Goal: Complete application form: Complete application form

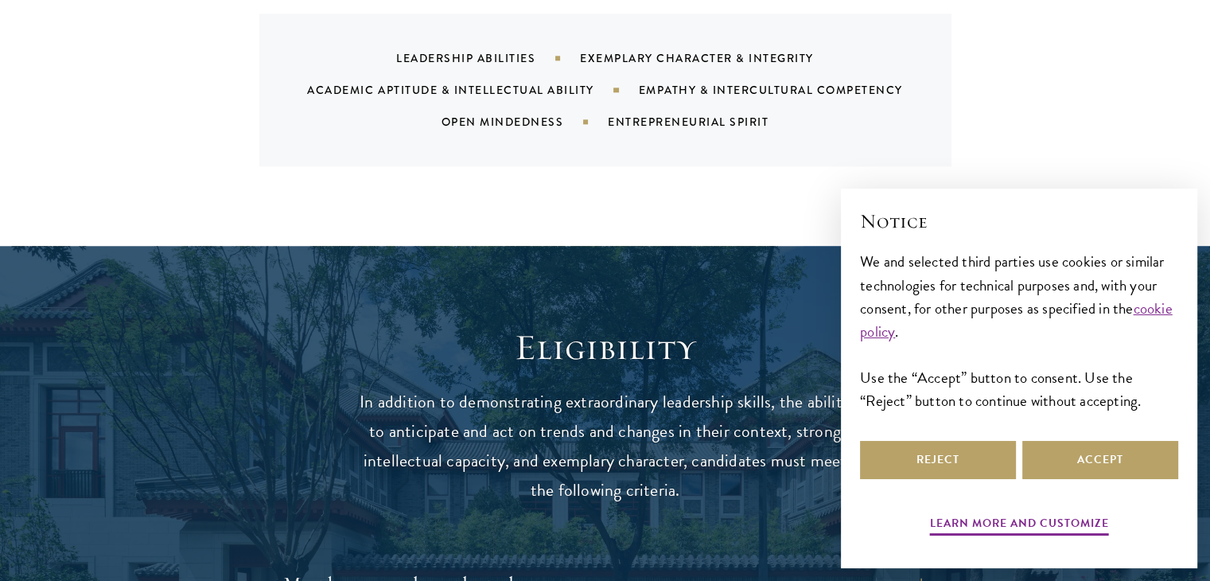
scroll to position [1829, 0]
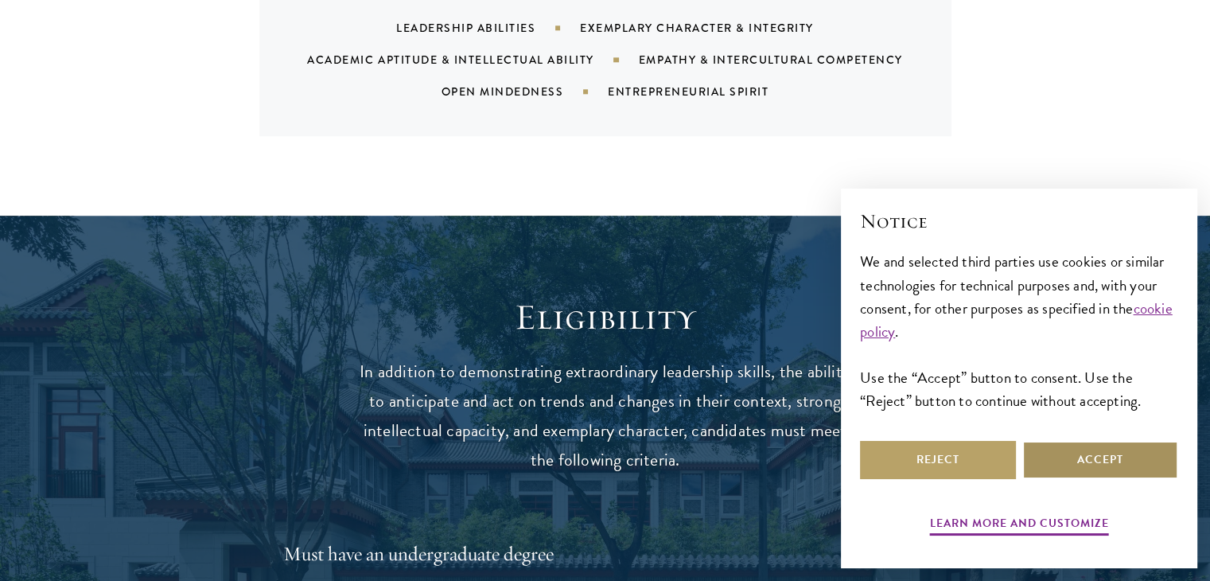
click at [1112, 468] on button "Accept" at bounding box center [1100, 460] width 156 height 38
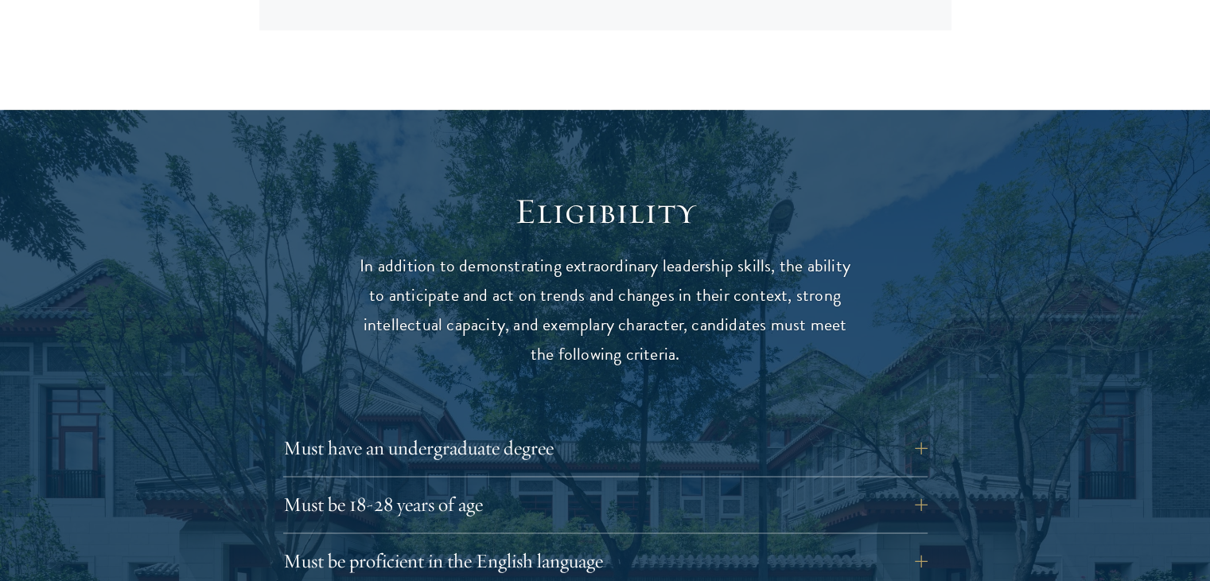
scroll to position [2068, 0]
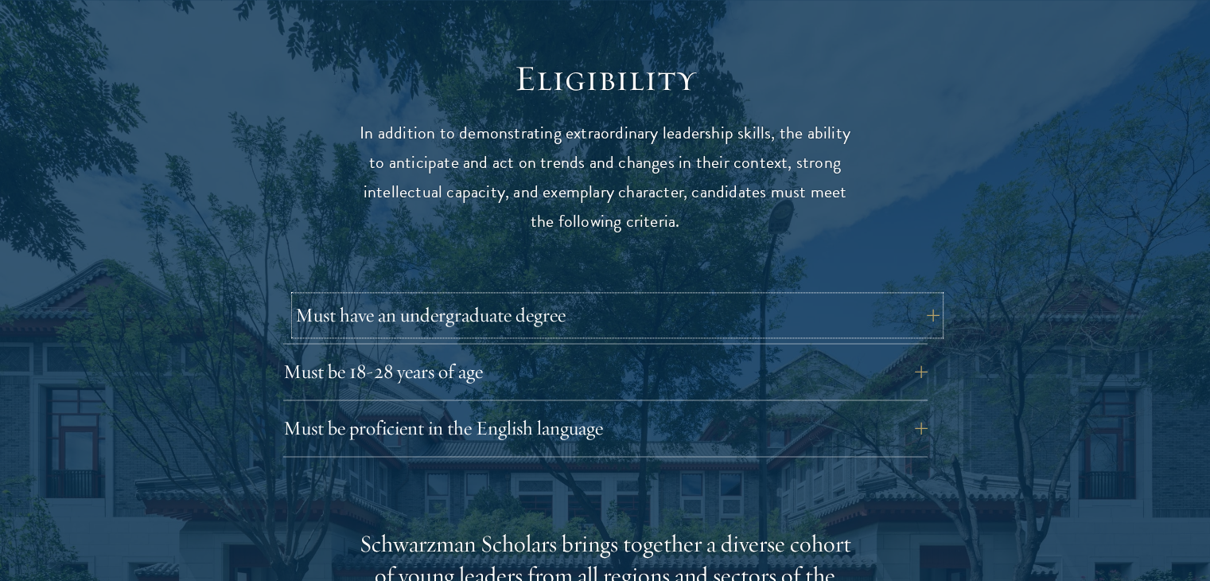
click at [680, 296] on button "Must have an undergraduate degree" at bounding box center [617, 315] width 644 height 38
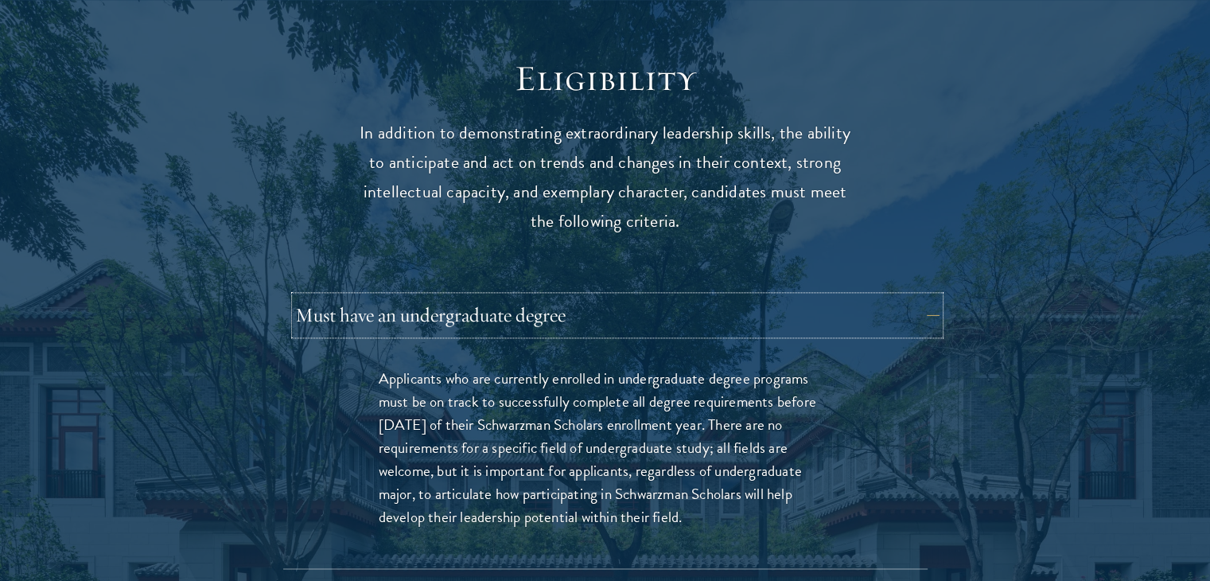
click at [681, 296] on button "Must have an undergraduate degree" at bounding box center [617, 315] width 644 height 38
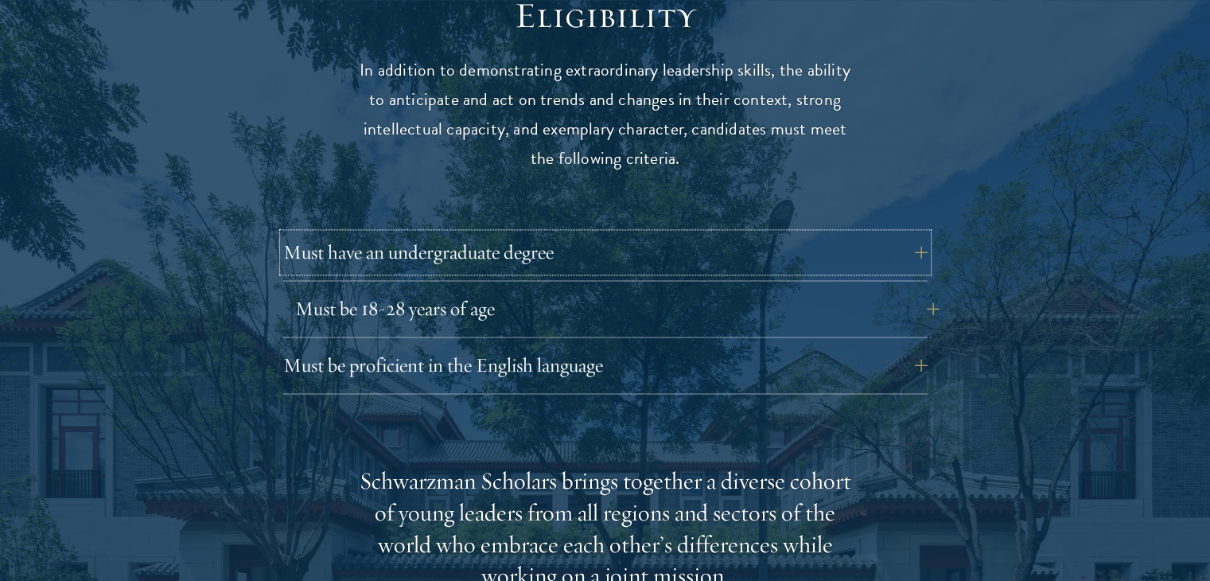
scroll to position [2227, 0]
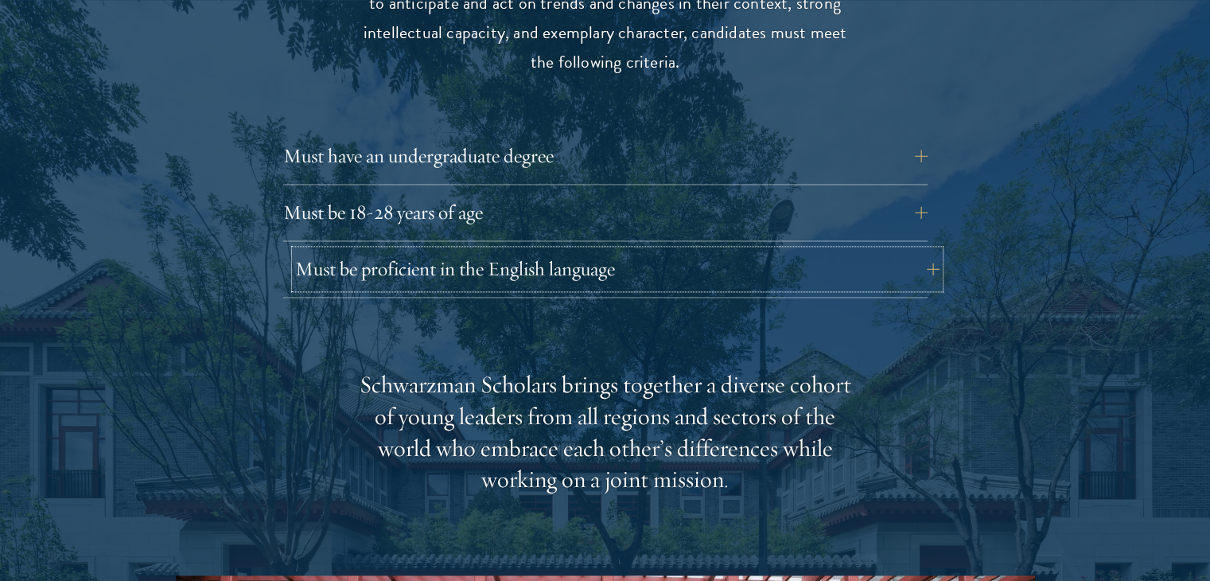
click at [682, 250] on button "Must be proficient in the English language" at bounding box center [617, 269] width 644 height 38
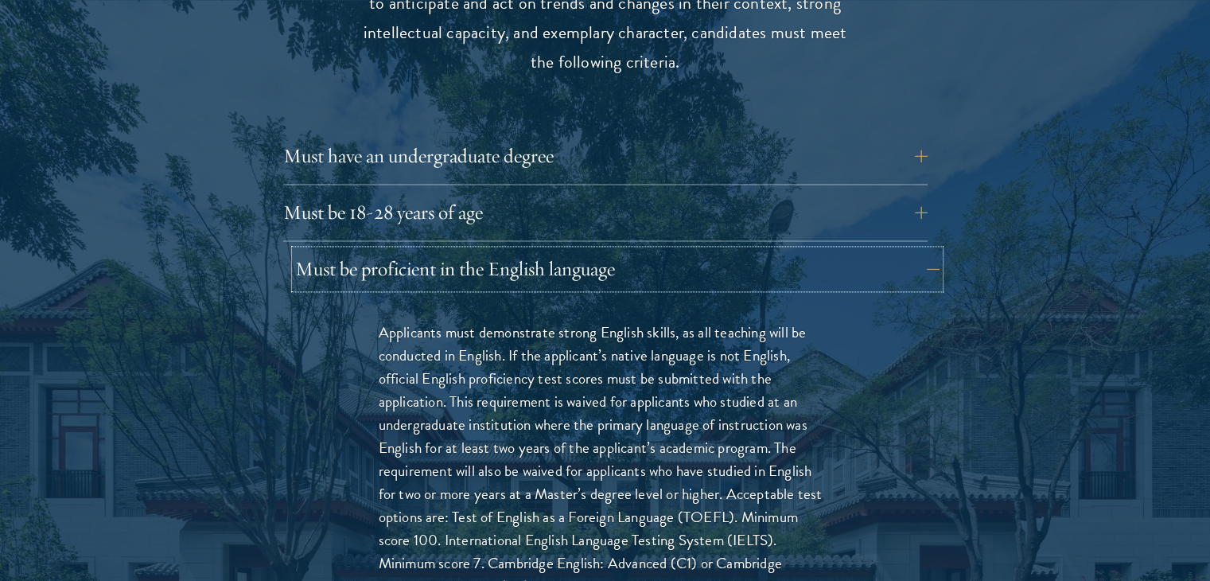
click at [682, 250] on button "Must be proficient in the English language" at bounding box center [617, 269] width 644 height 38
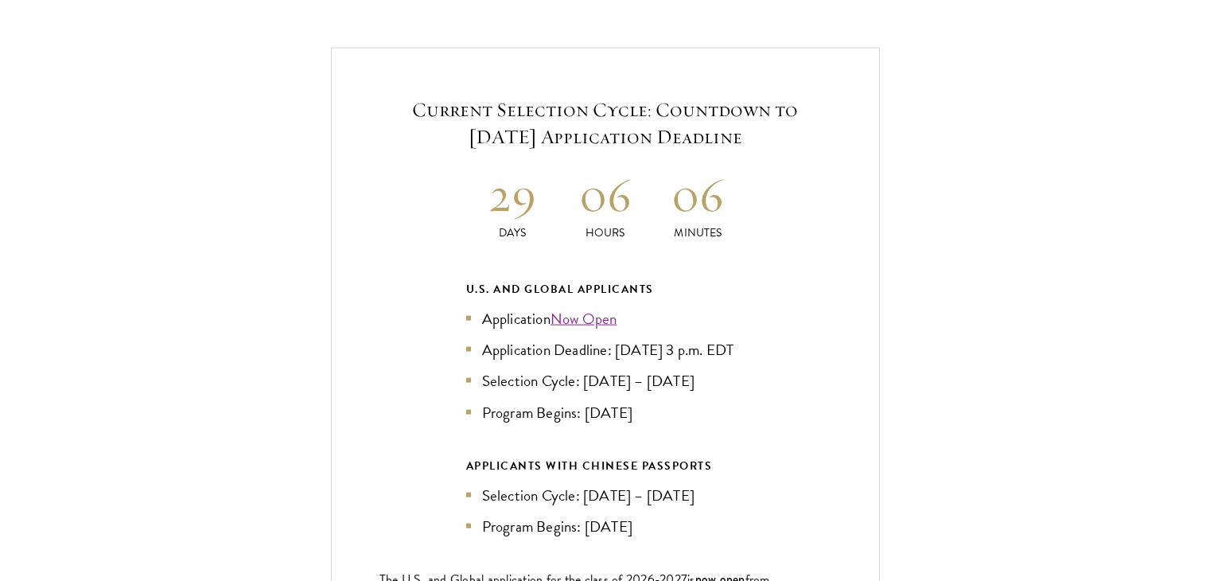
scroll to position [3579, 0]
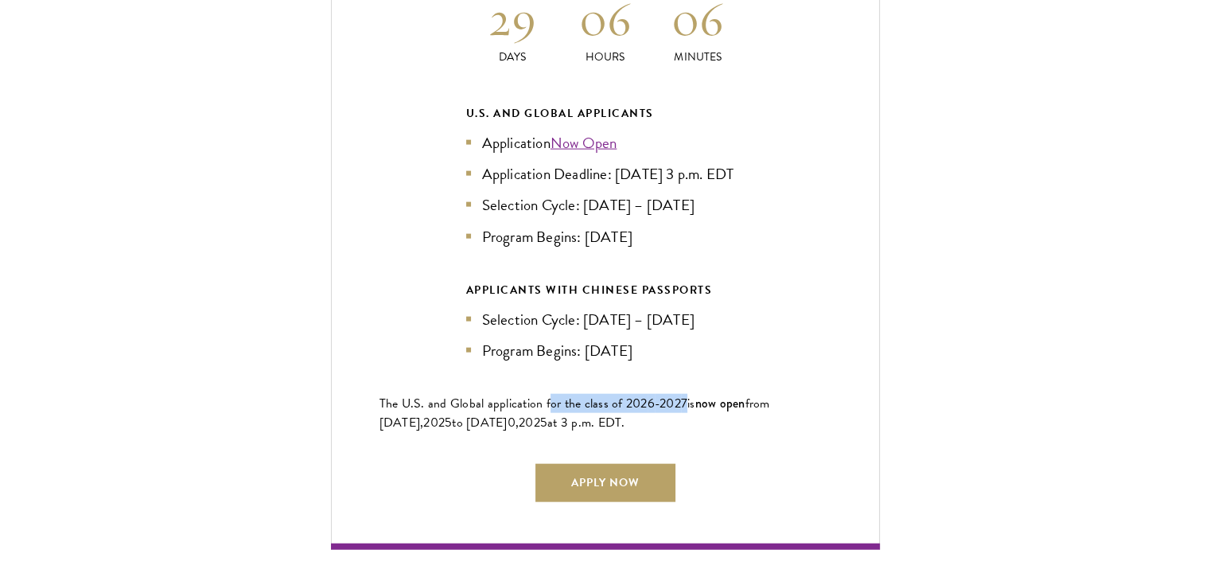
drag, startPoint x: 548, startPoint y: 397, endPoint x: 683, endPoint y: 381, distance: 136.1
click at [683, 381] on div "Current Selection Cycle: Countdown to September 10, 2025 Application Deadline 2…" at bounding box center [605, 210] width 549 height 677
click at [763, 376] on div "Current Selection Cycle: Countdown to September 10, 2025 Application Deadline 2…" at bounding box center [605, 210] width 549 height 677
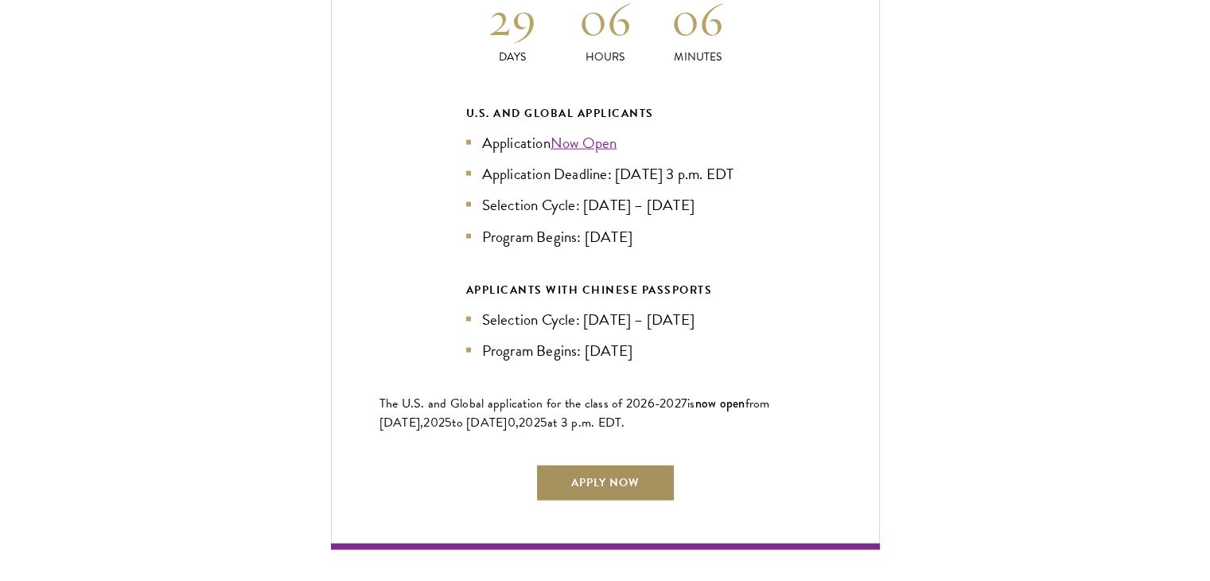
click at [600, 464] on link "Apply Now" at bounding box center [605, 483] width 140 height 38
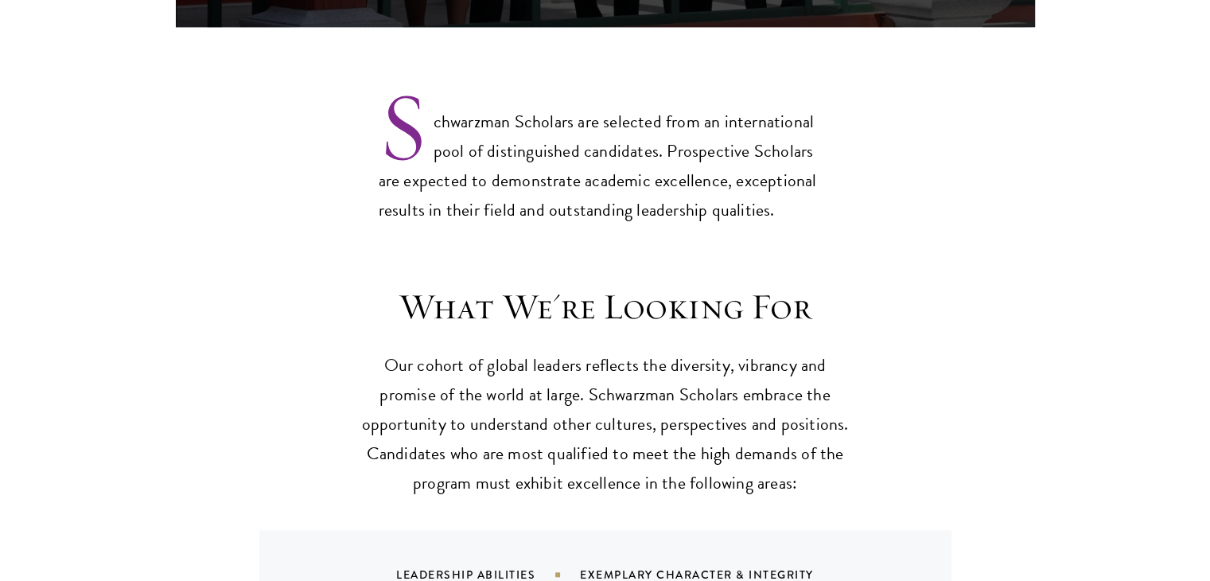
scroll to position [1352, 0]
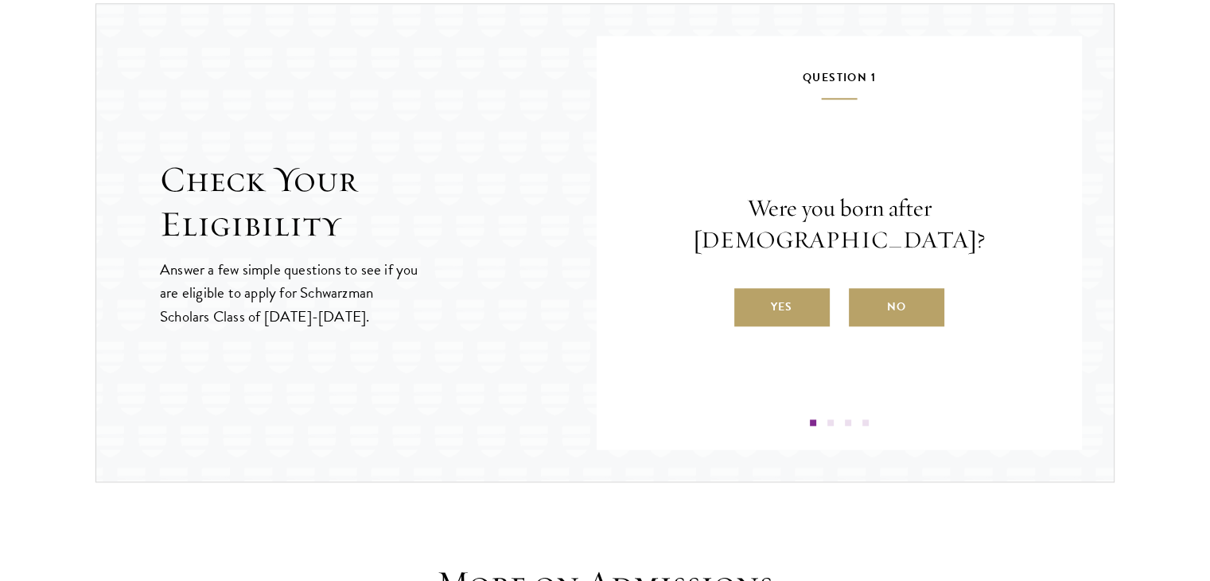
click at [756, 288] on label "Yes" at bounding box center [781, 307] width 95 height 38
click at [748, 289] on input "Yes" at bounding box center [741, 296] width 14 height 14
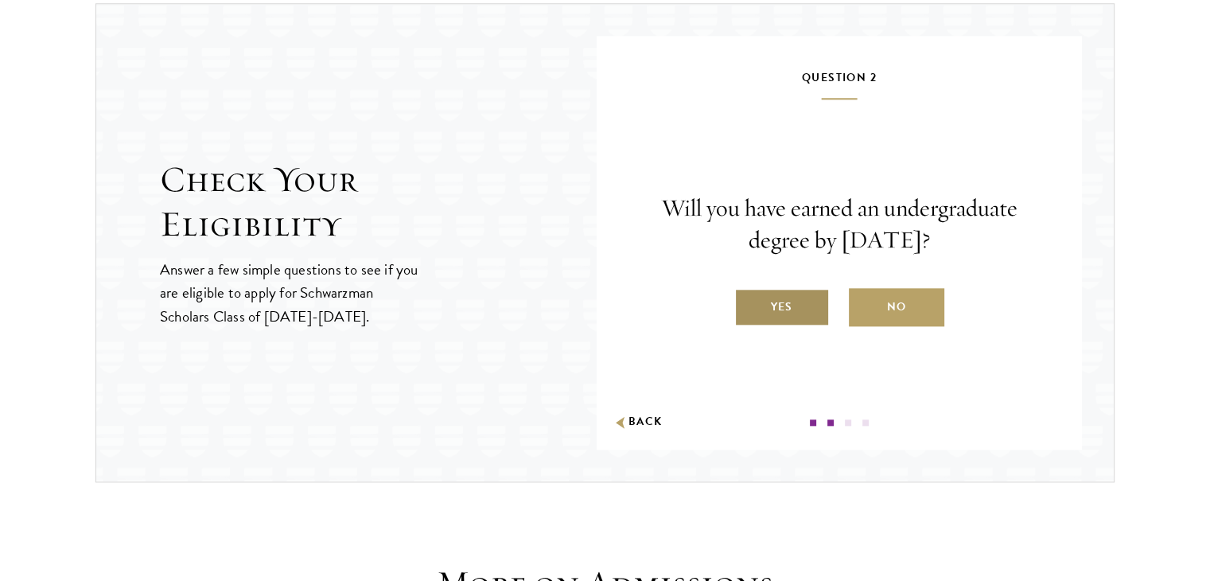
click at [798, 309] on label "Yes" at bounding box center [781, 307] width 95 height 38
click at [748, 304] on input "Yes" at bounding box center [741, 296] width 14 height 14
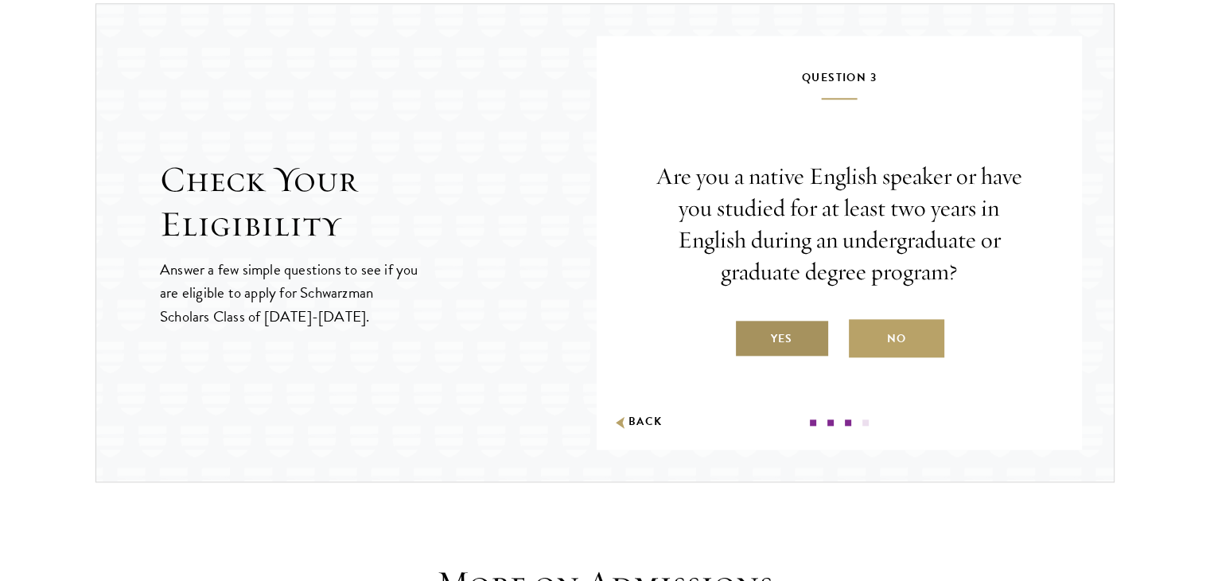
click at [792, 337] on label "Yes" at bounding box center [781, 338] width 95 height 38
click at [748, 336] on input "Yes" at bounding box center [741, 328] width 14 height 14
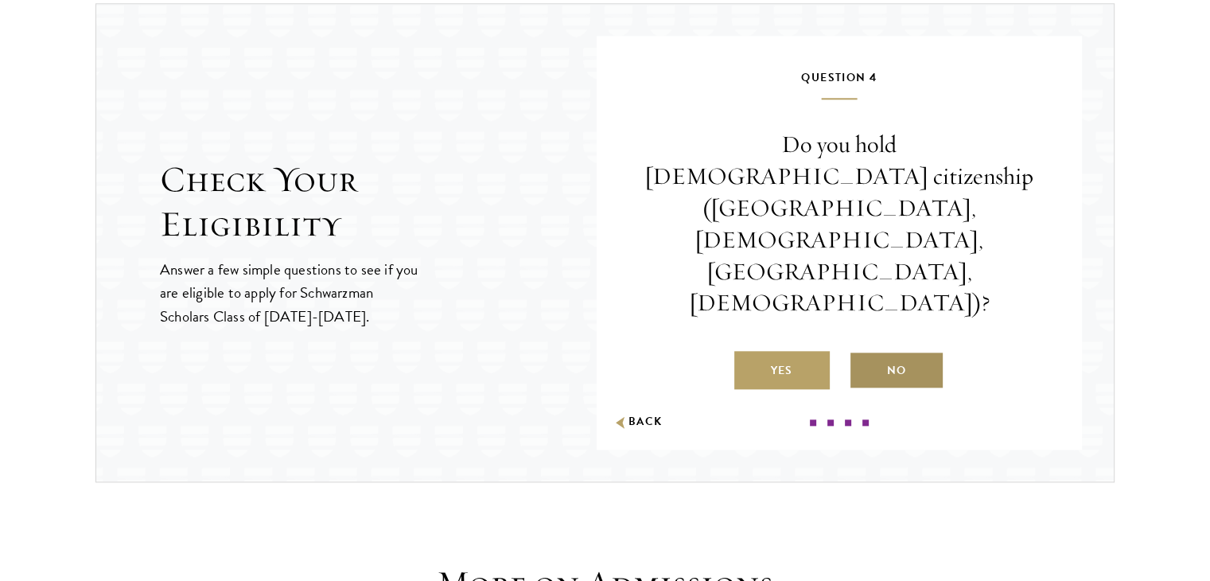
click at [907, 351] on label "No" at bounding box center [896, 370] width 95 height 38
click at [863, 353] on input "No" at bounding box center [856, 360] width 14 height 14
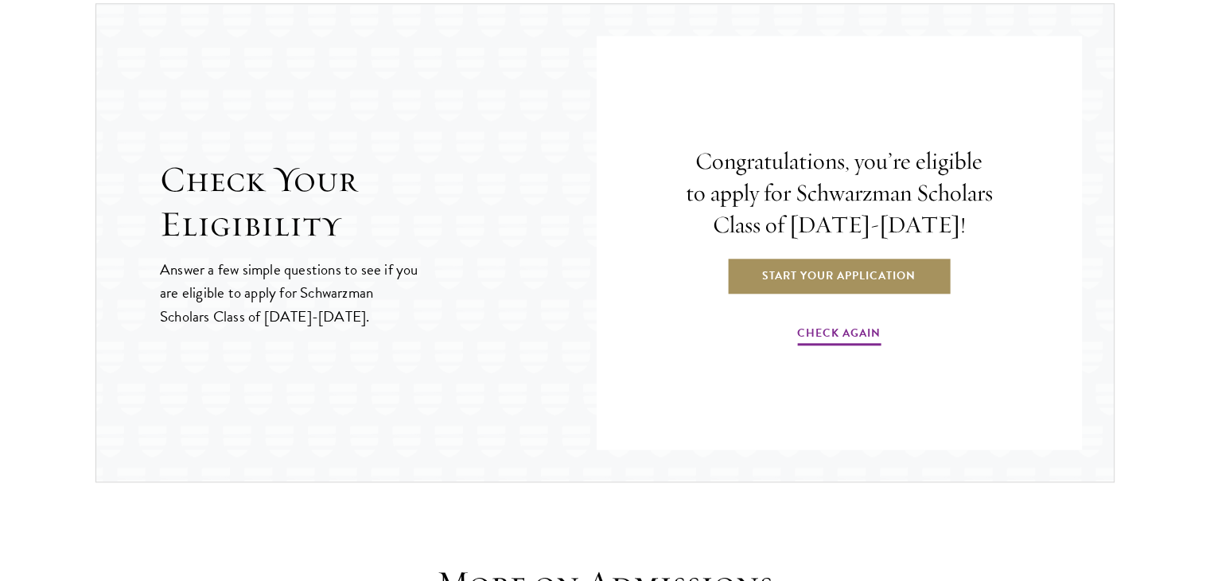
click at [825, 272] on link "Start Your Application" at bounding box center [838, 275] width 225 height 38
